Goal: Navigation & Orientation: Find specific page/section

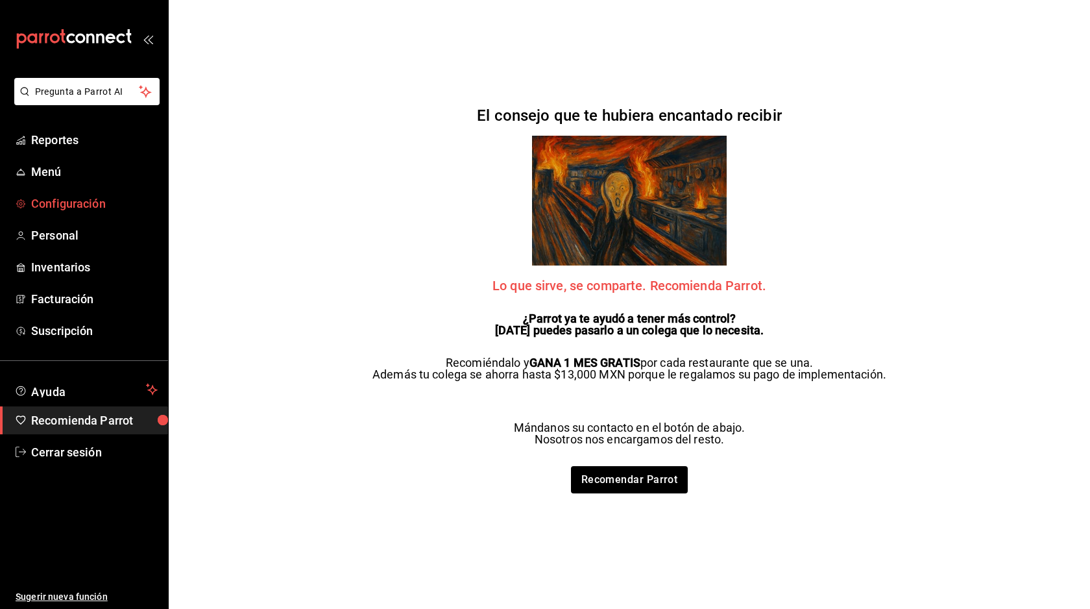
click at [85, 199] on span "Configuración" at bounding box center [94, 204] width 127 height 18
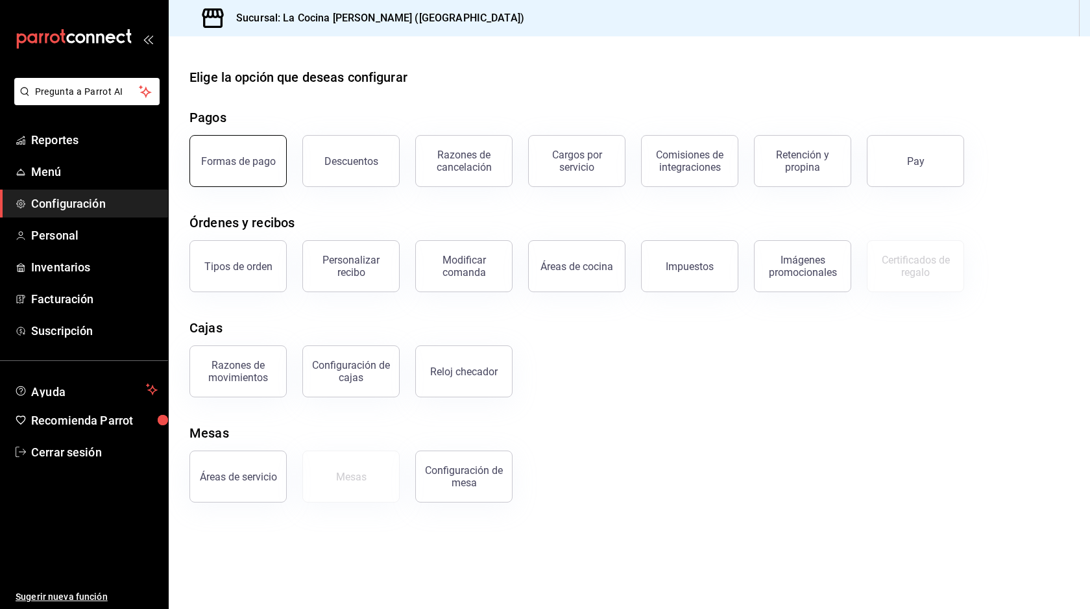
click at [251, 166] on div "Formas de pago" at bounding box center [238, 161] width 75 height 12
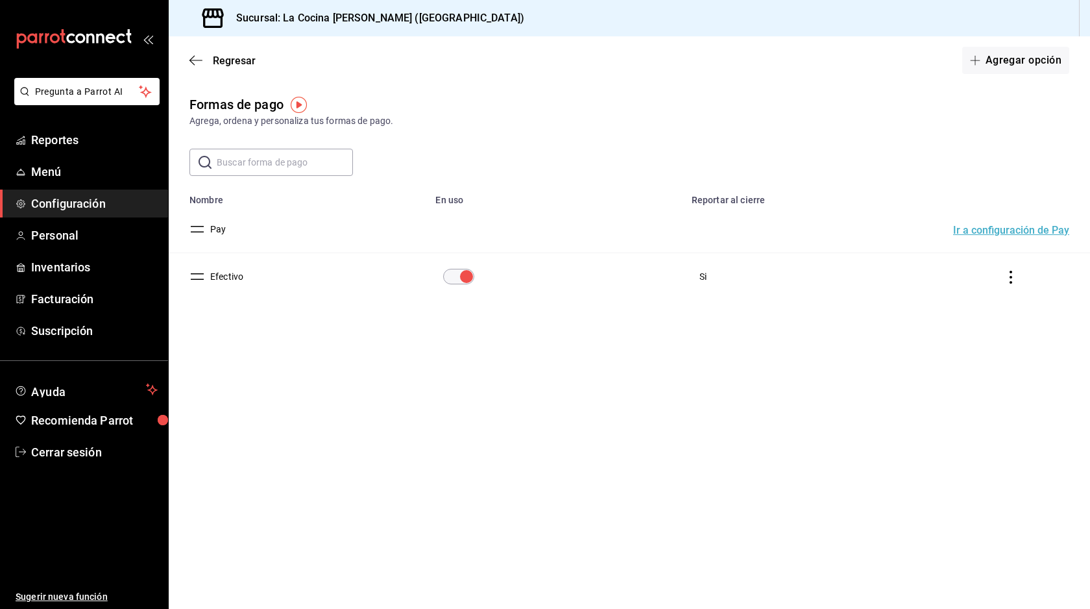
click at [149, 37] on icon "open_drawer_menu" at bounding box center [148, 39] width 10 height 10
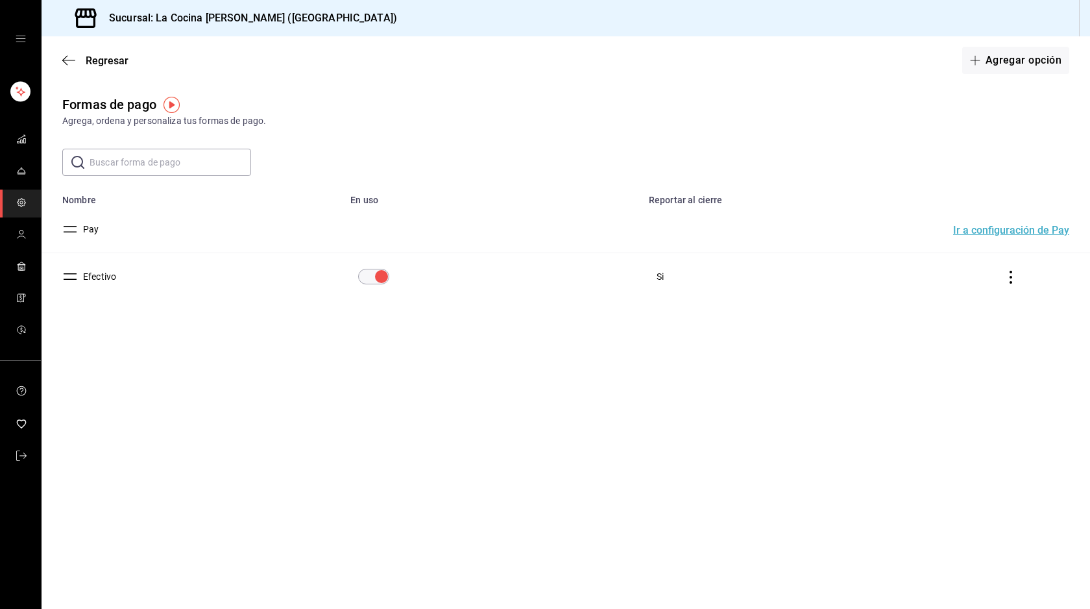
click at [11, 37] on div "mailbox folders" at bounding box center [20, 39] width 41 height 78
click at [21, 38] on icon "open drawer" at bounding box center [21, 39] width 10 height 10
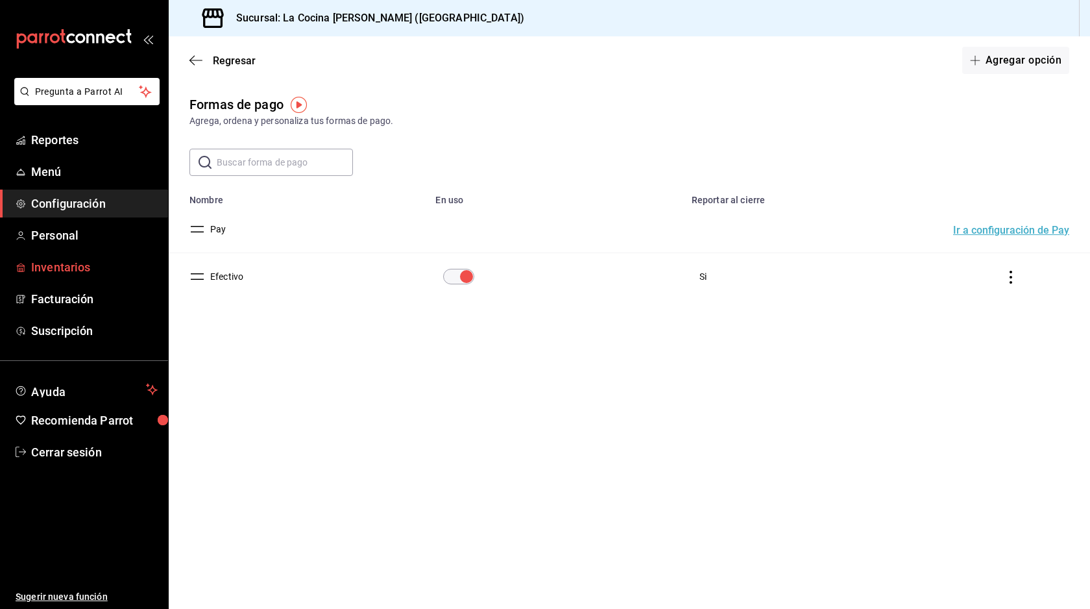
click at [65, 265] on span "Inventarios" at bounding box center [94, 267] width 127 height 18
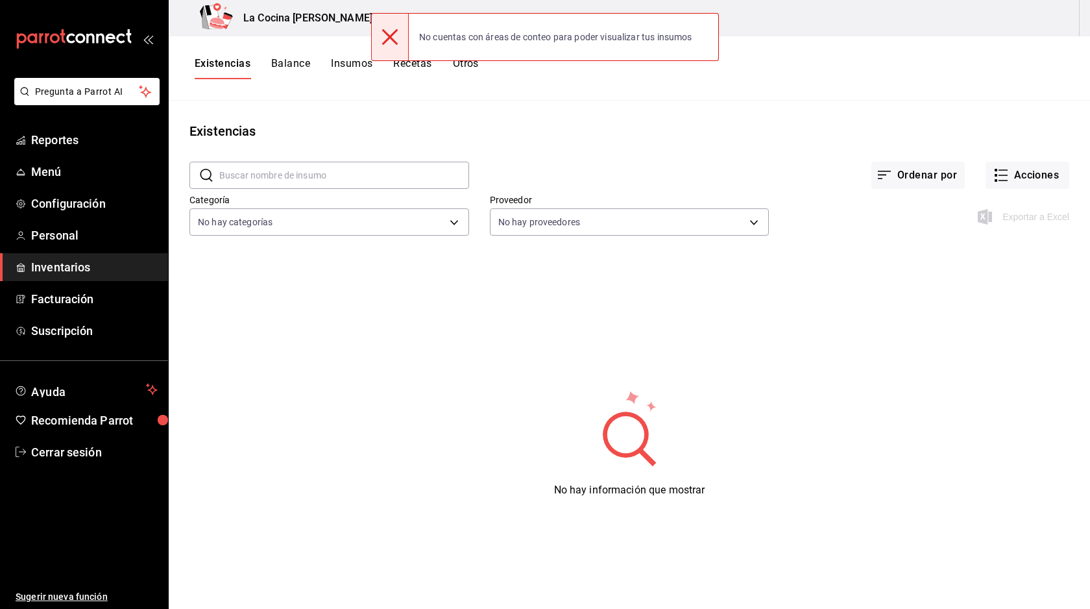
click at [389, 32] on icon at bounding box center [390, 37] width 16 height 16
click at [389, 37] on icon at bounding box center [390, 37] width 16 height 16
click at [389, 20] on div at bounding box center [390, 37] width 38 height 47
click at [389, 51] on div at bounding box center [390, 37] width 38 height 47
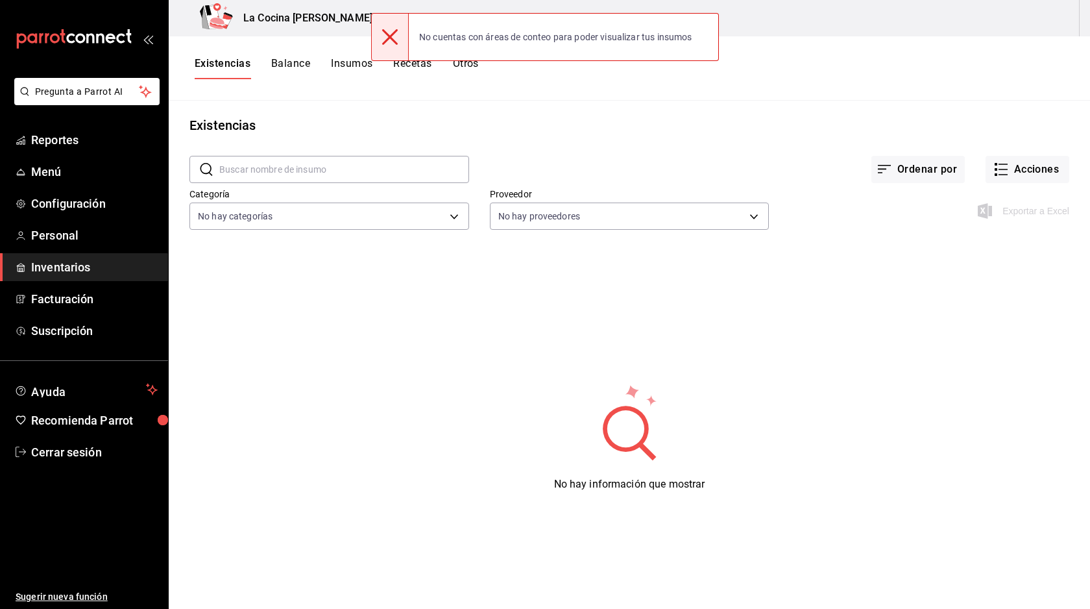
click at [297, 76] on button "Balance" at bounding box center [290, 68] width 39 height 22
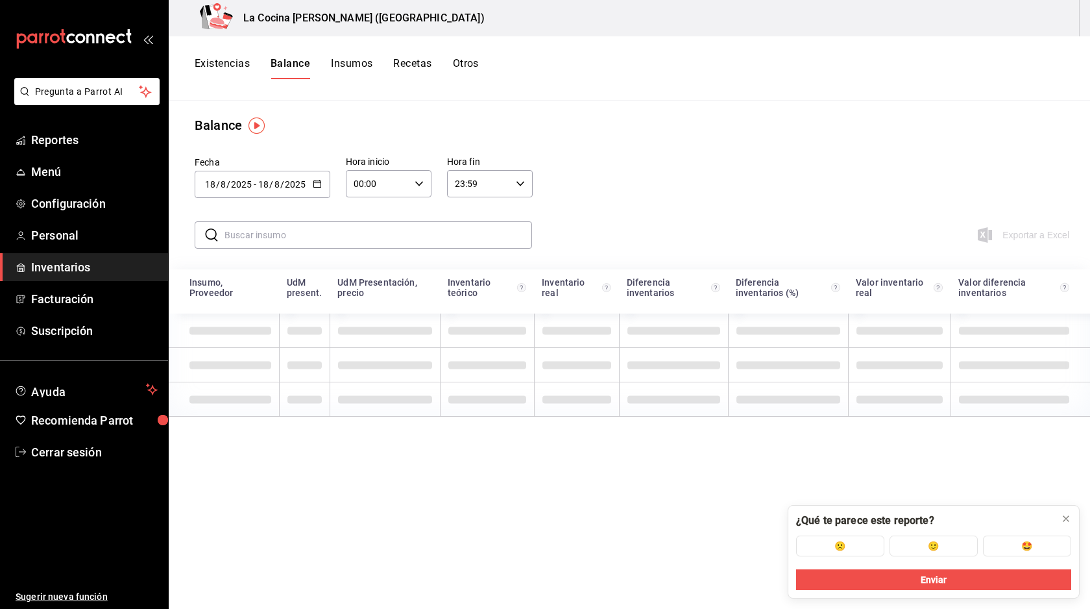
click at [455, 66] on button "Otros" at bounding box center [466, 68] width 26 height 22
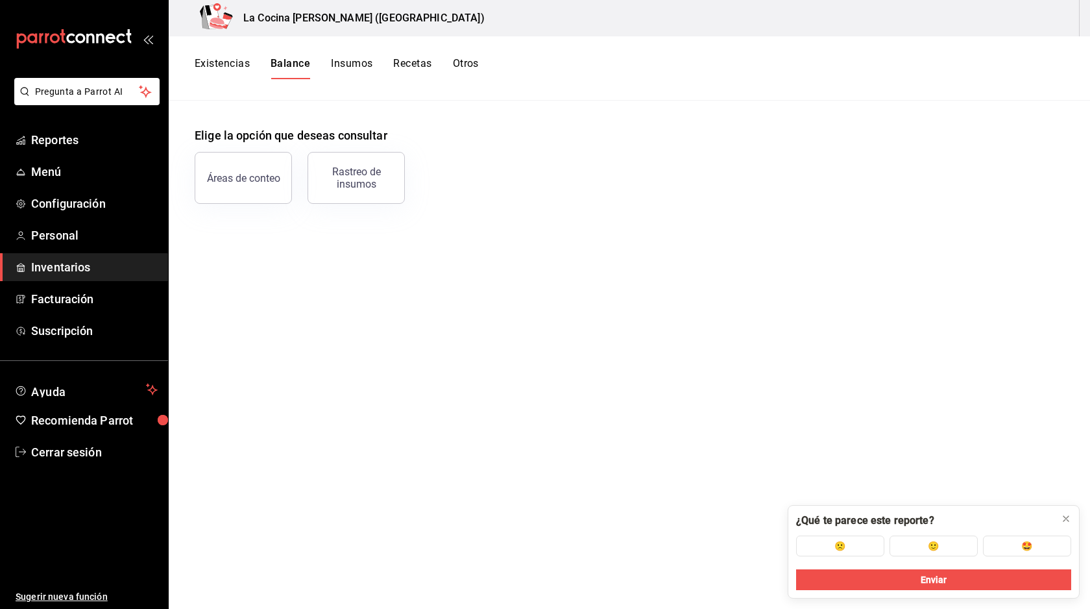
click at [395, 56] on div "Pregunta a Parrot AI Reportes Menú Configuración Personal Inventarios Facturaci…" at bounding box center [545, 299] width 1090 height 599
click at [1070, 519] on icon at bounding box center [1066, 518] width 10 height 10
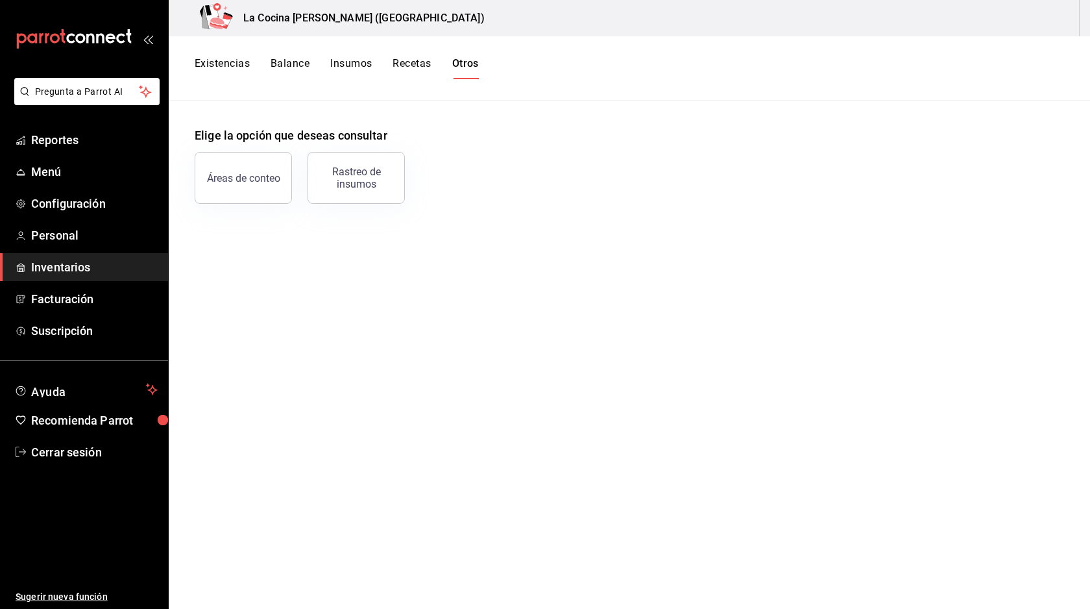
click at [414, 67] on button "Recetas" at bounding box center [412, 68] width 38 height 22
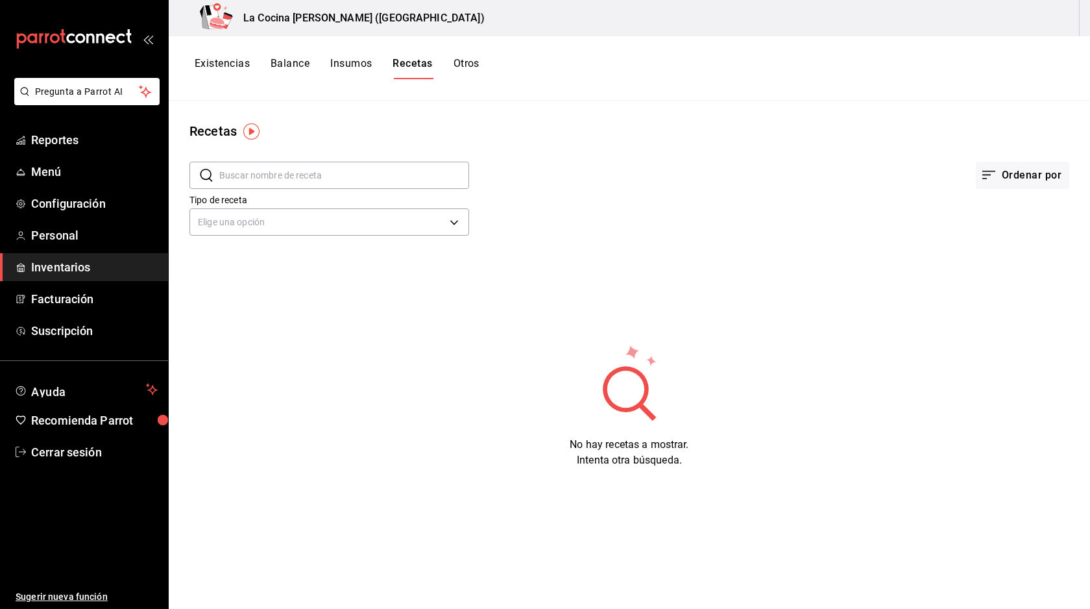
click at [363, 66] on button "Insumos" at bounding box center [351, 68] width 42 height 22
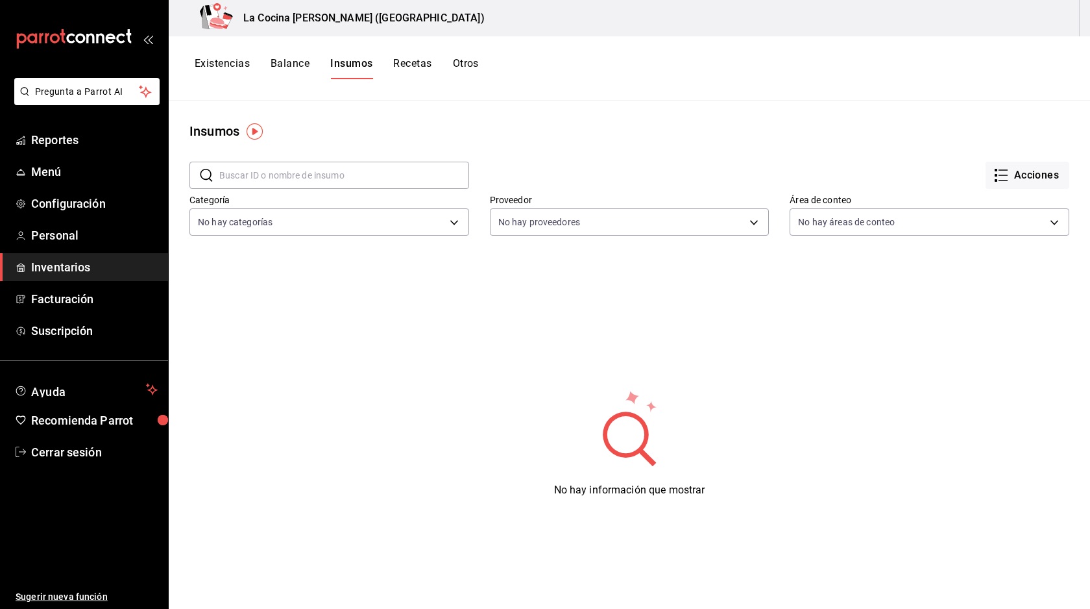
click at [69, 271] on span "Inventarios" at bounding box center [94, 267] width 127 height 18
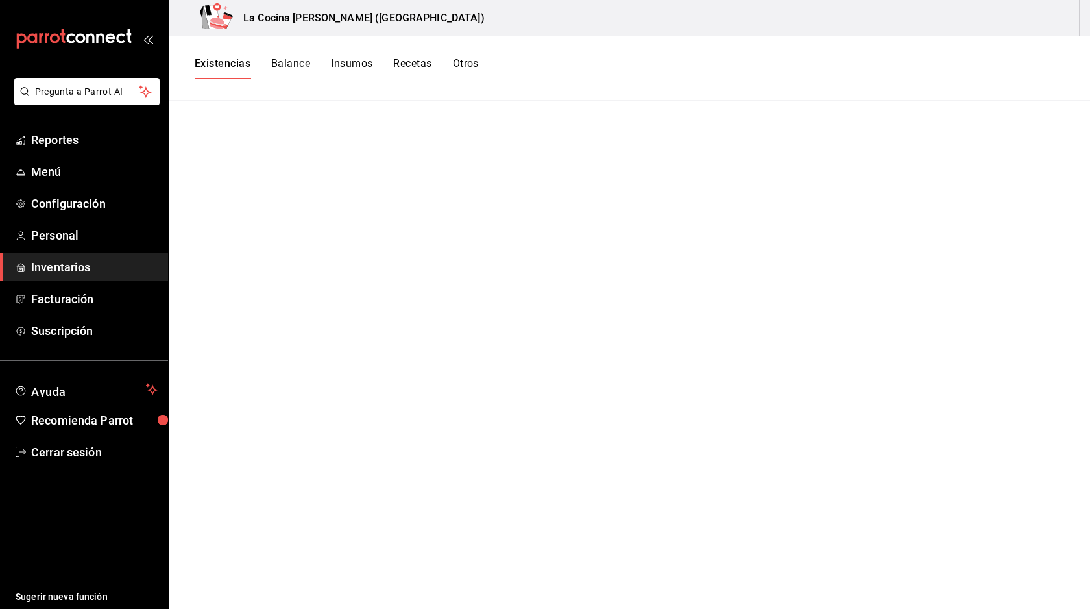
click at [213, 58] on button "Existencias" at bounding box center [223, 68] width 56 height 22
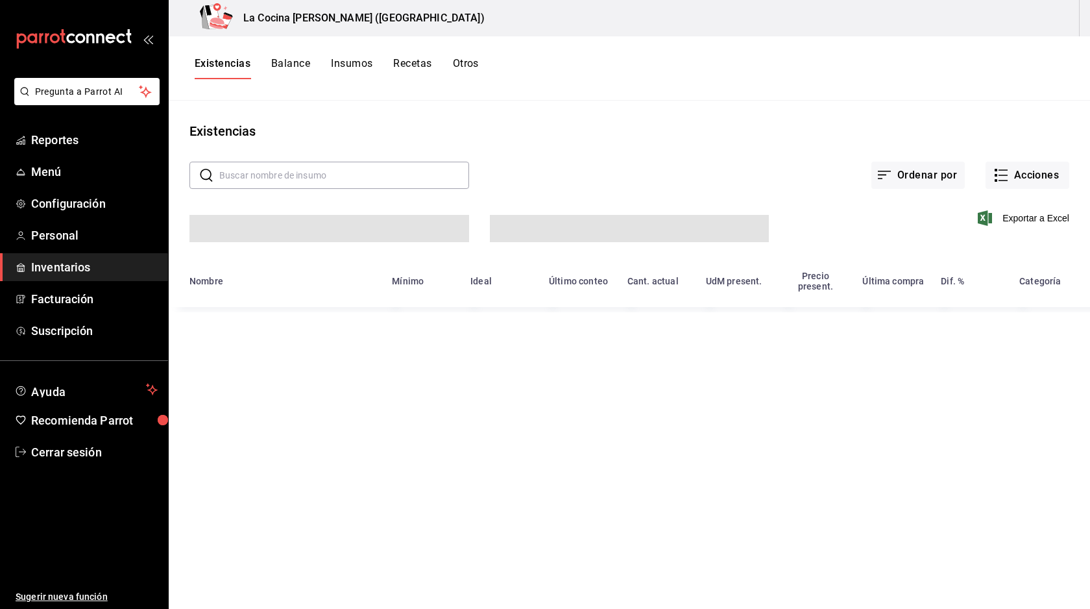
click at [308, 77] on button "Balance" at bounding box center [290, 68] width 39 height 22
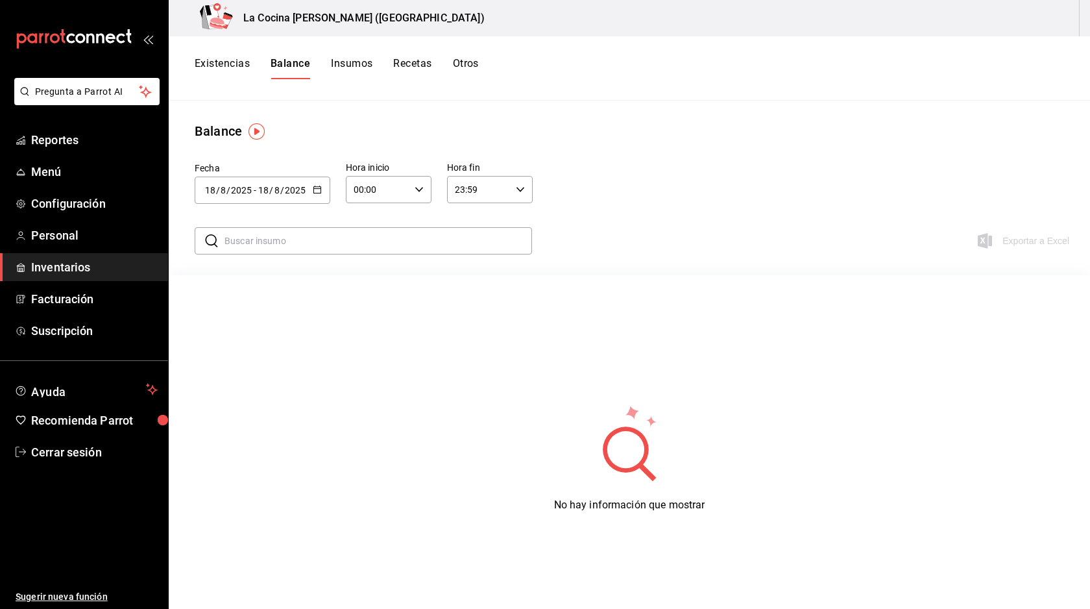
click at [213, 71] on button "Existencias" at bounding box center [222, 68] width 55 height 22
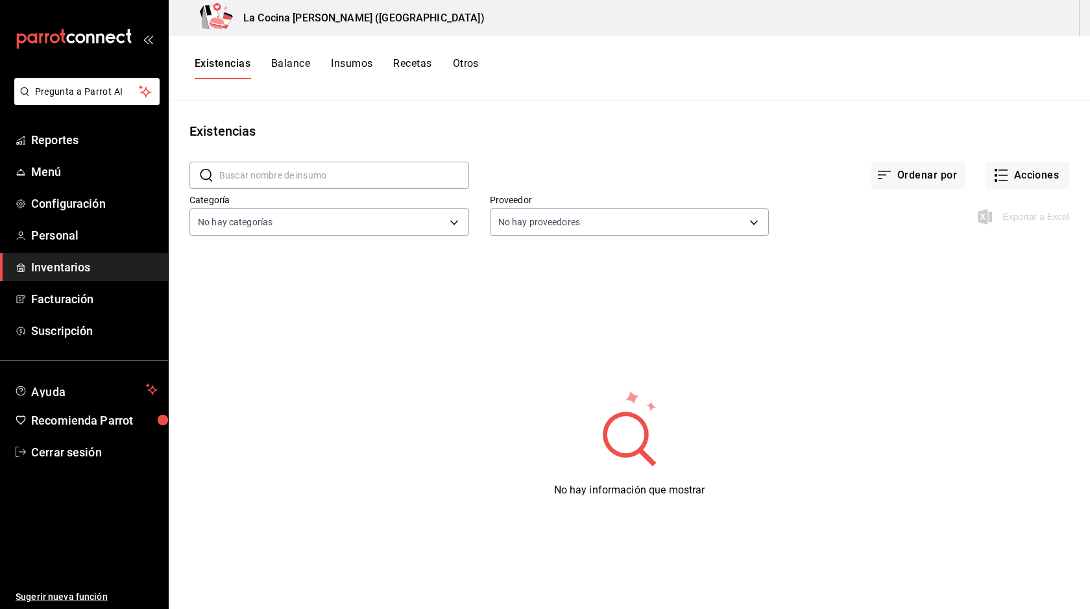
click at [304, 64] on button "Balance" at bounding box center [290, 68] width 39 height 22
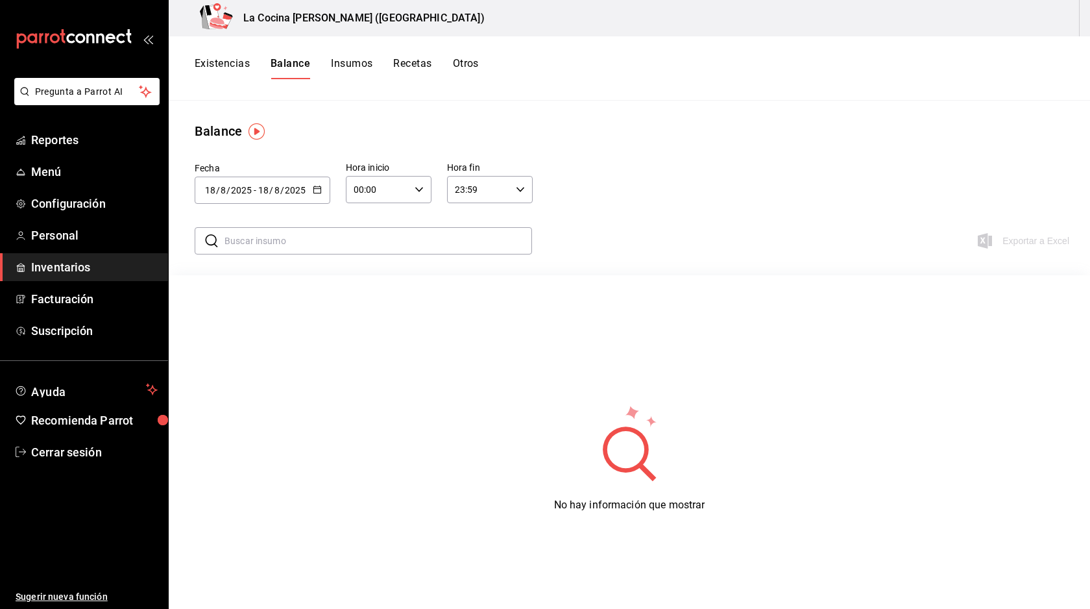
click at [356, 61] on button "Insumos" at bounding box center [352, 68] width 42 height 22
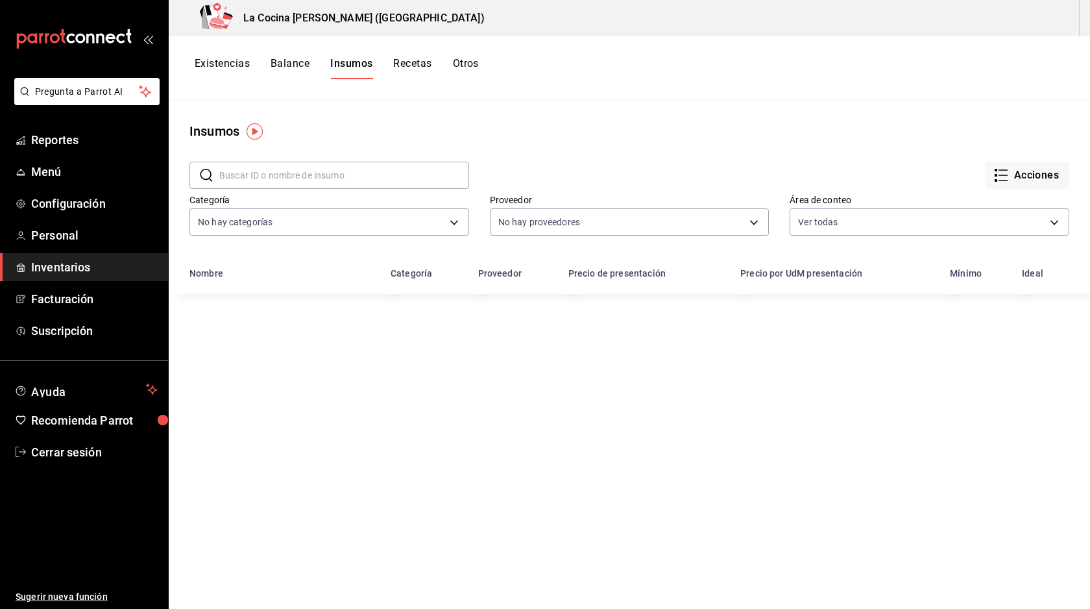
click at [414, 64] on button "Recetas" at bounding box center [412, 68] width 38 height 22
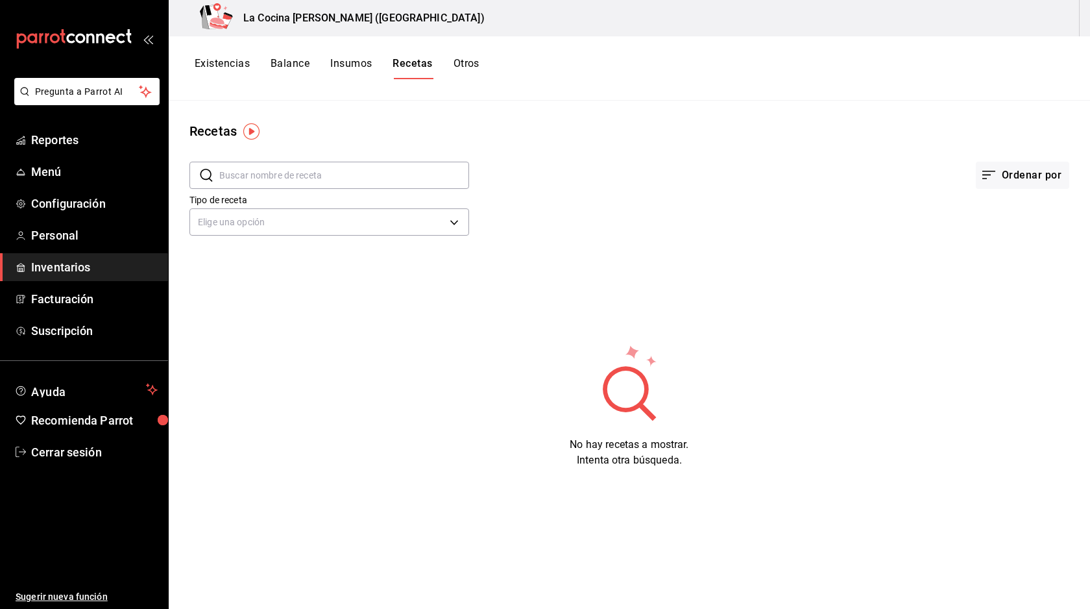
click at [467, 60] on button "Otros" at bounding box center [466, 68] width 26 height 22
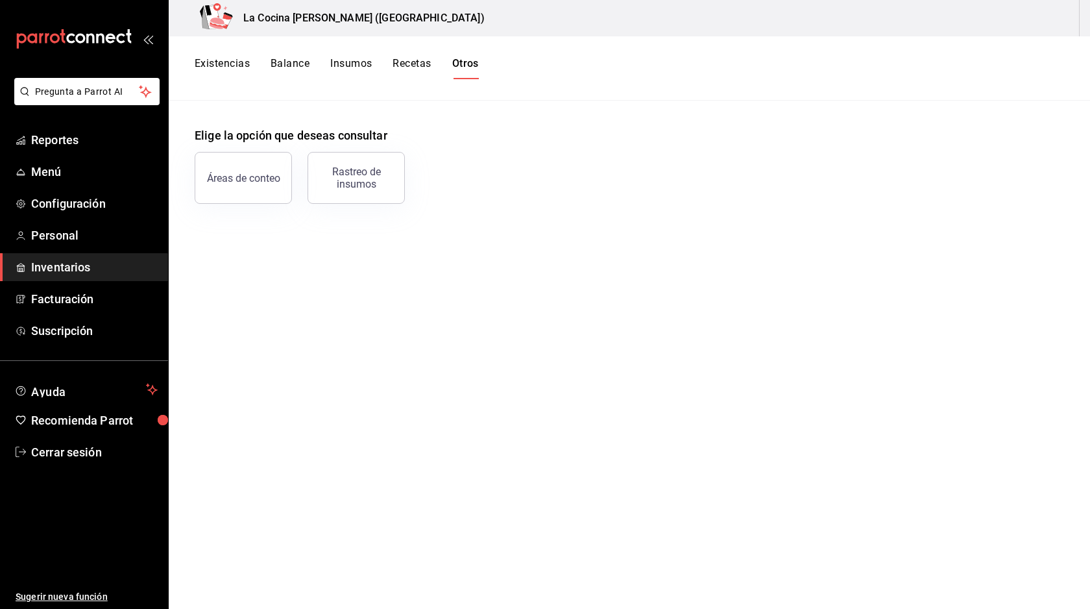
click at [206, 61] on button "Existencias" at bounding box center [222, 68] width 55 height 22
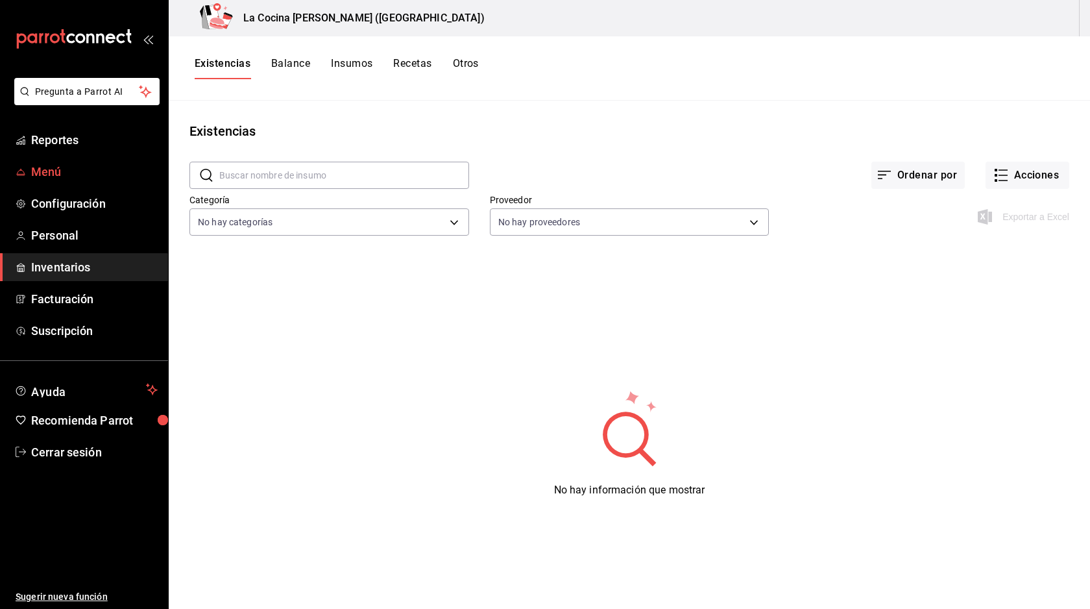
click at [53, 169] on span "Menú" at bounding box center [94, 172] width 127 height 18
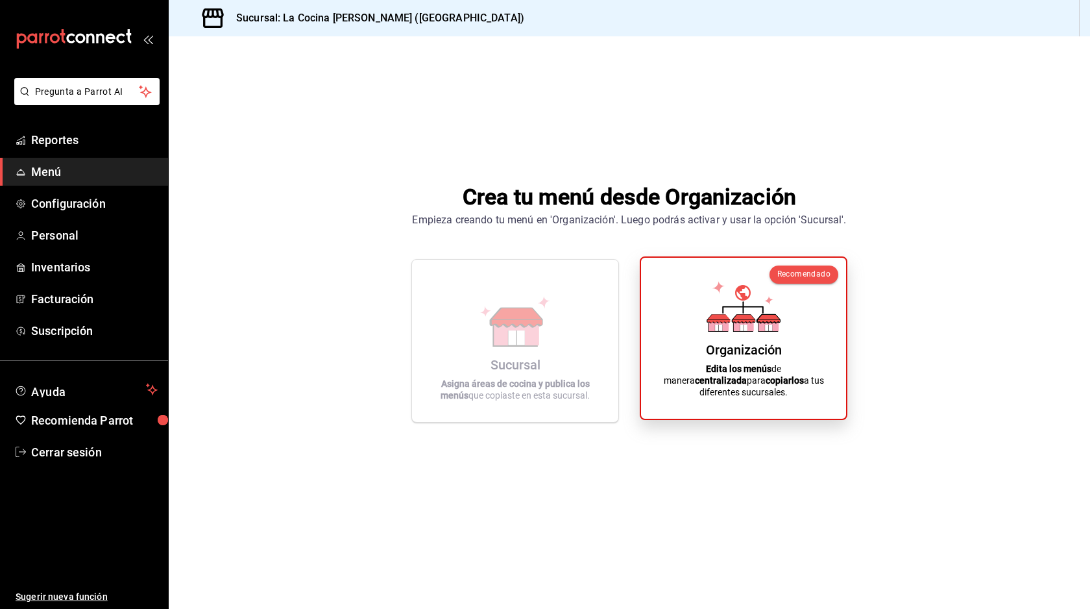
click at [738, 323] on icon at bounding box center [743, 319] width 23 height 8
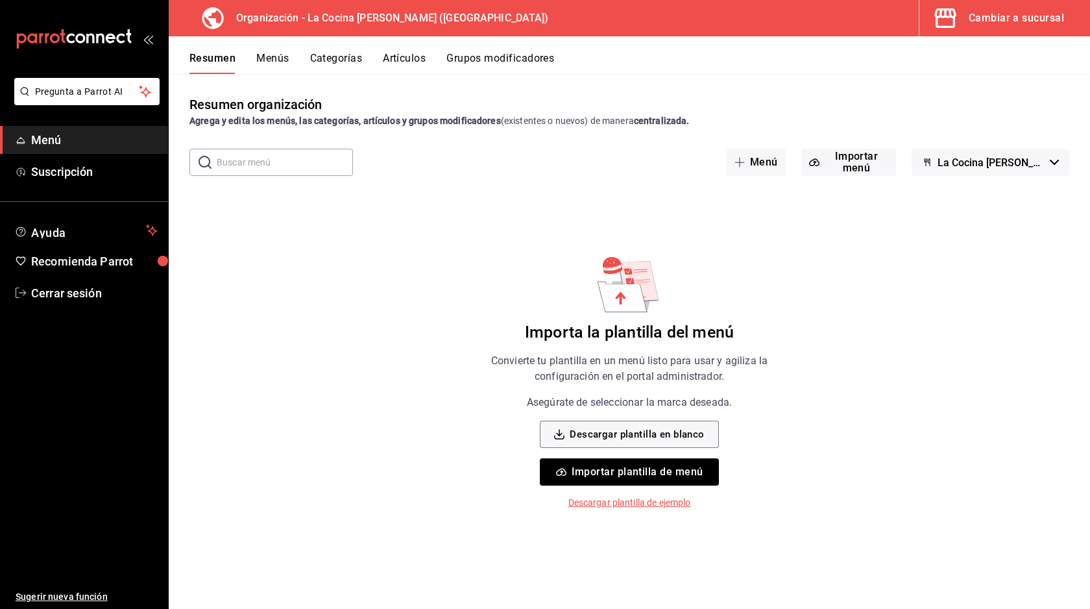
click at [614, 507] on p "Descargar plantilla de ejemplo" at bounding box center [629, 503] width 123 height 14
click at [268, 63] on button "Menús" at bounding box center [272, 63] width 32 height 22
